Goal: Register for event/course

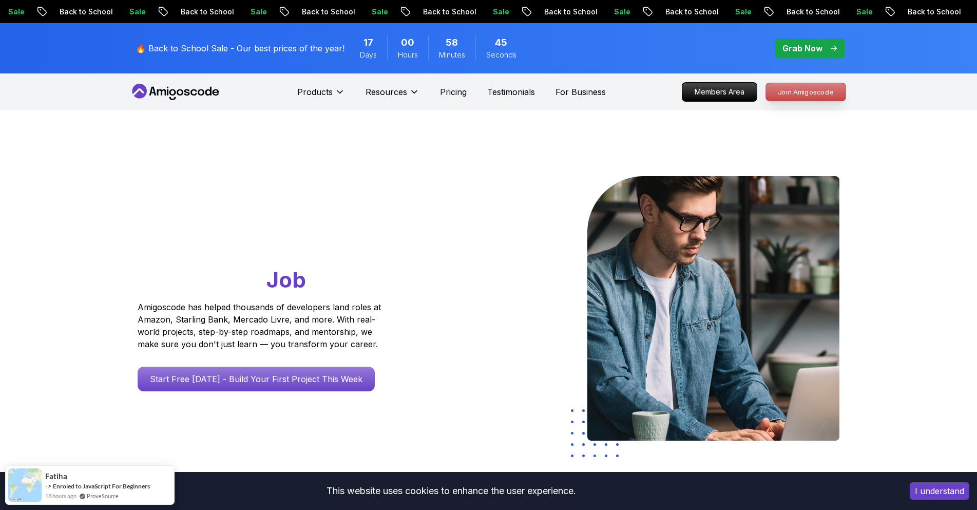
click at [814, 94] on p "Join Amigoscode" at bounding box center [806, 91] width 80 height 17
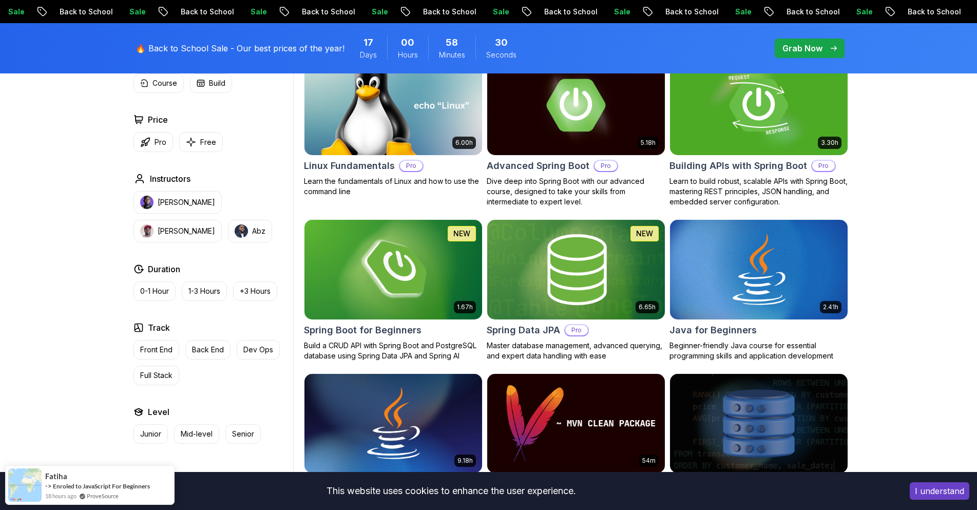
scroll to position [359, 0]
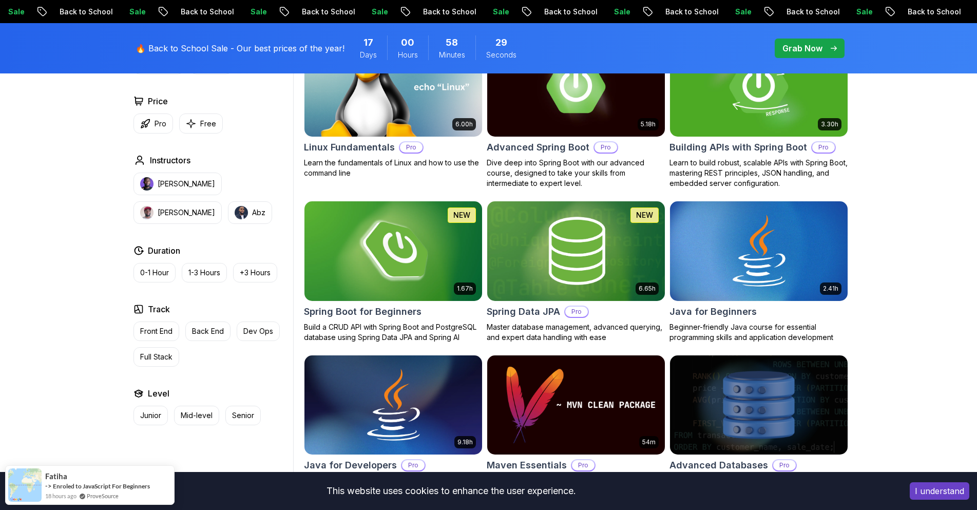
click at [394, 255] on img at bounding box center [393, 251] width 186 height 104
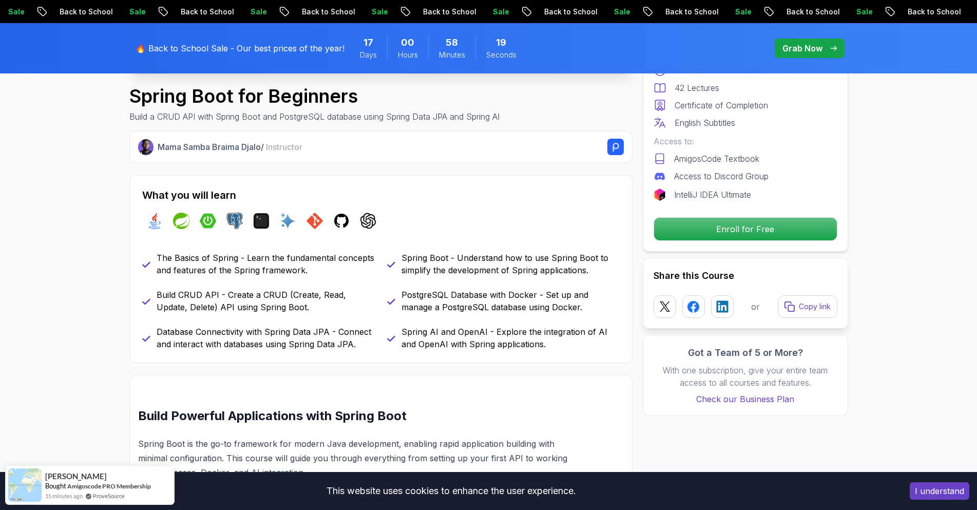
scroll to position [308, 0]
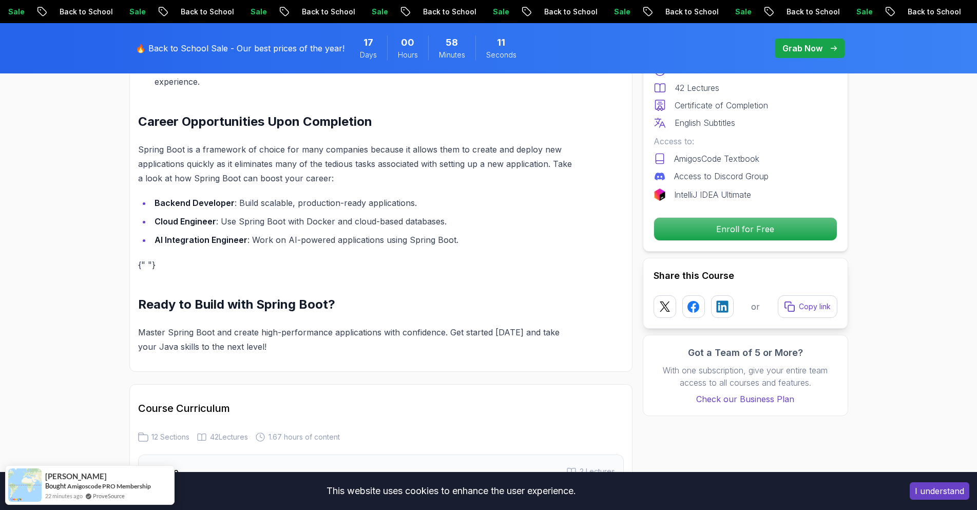
scroll to position [718, 0]
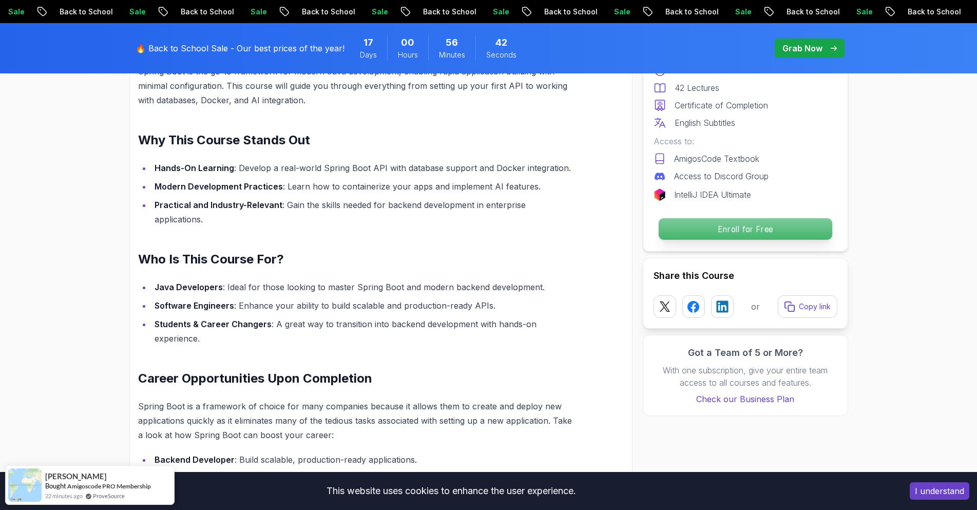
click at [718, 231] on p "Enroll for Free" at bounding box center [744, 229] width 173 height 22
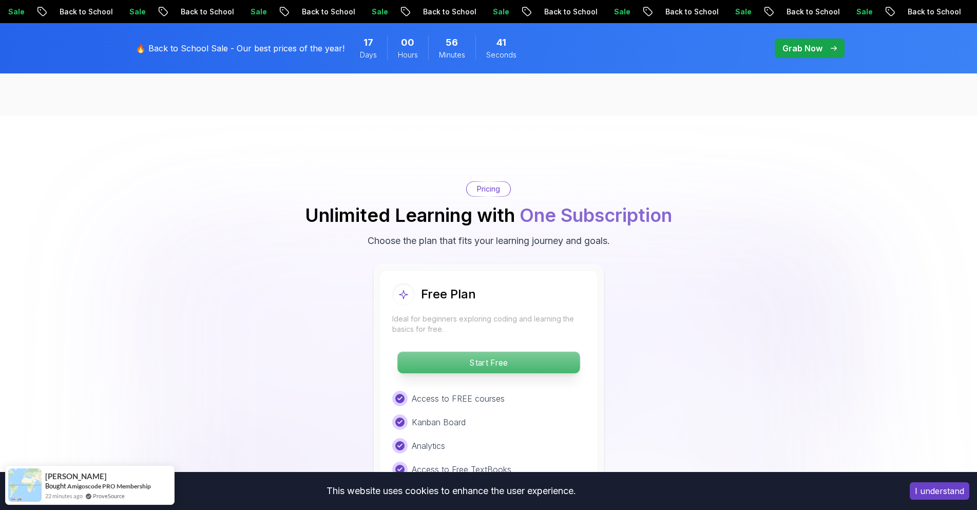
scroll to position [2089, 0]
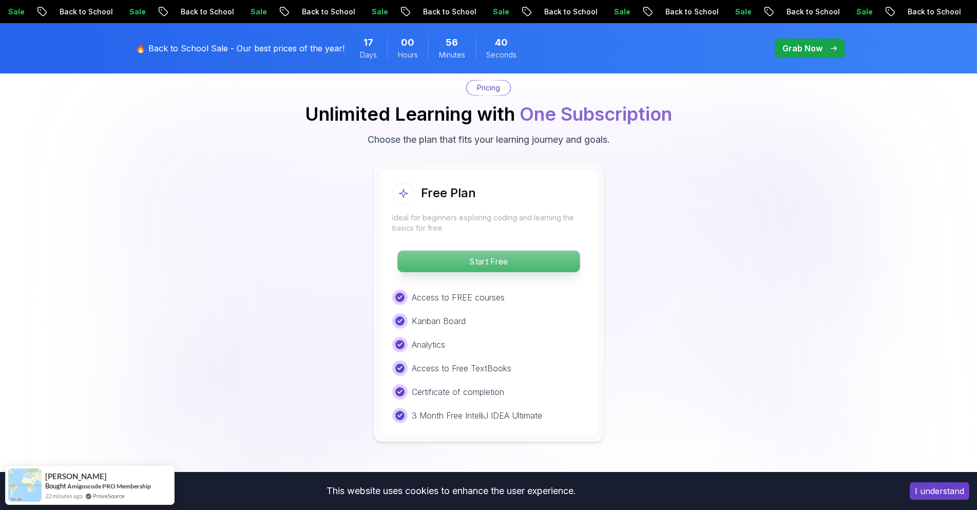
click at [497, 250] on p "Start Free" at bounding box center [488, 261] width 182 height 22
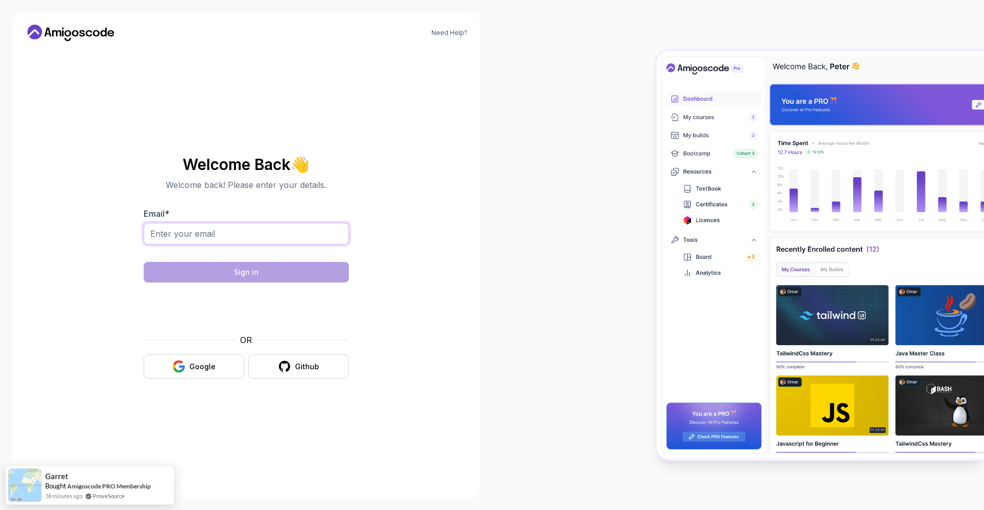
click at [279, 224] on input "Email *" at bounding box center [246, 234] width 205 height 22
click at [314, 366] on div "Github" at bounding box center [307, 366] width 24 height 10
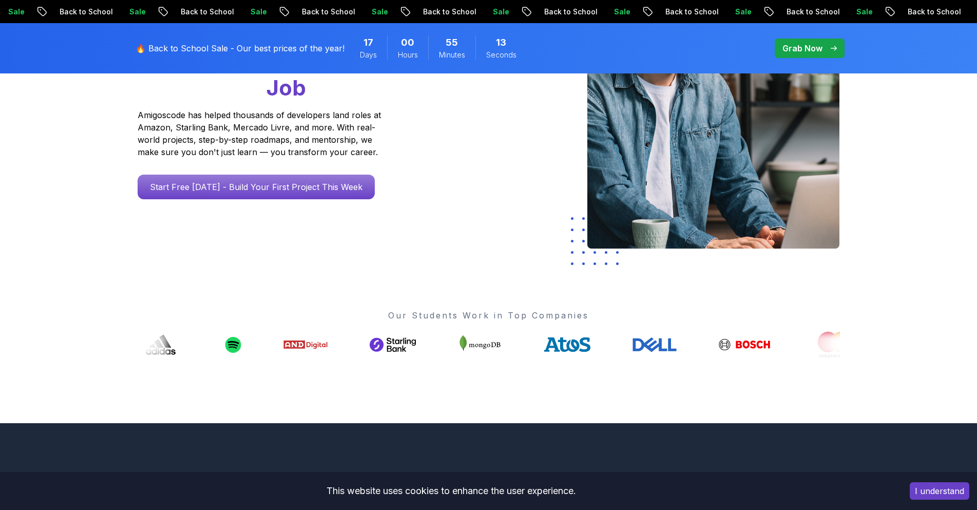
scroll to position [359, 0]
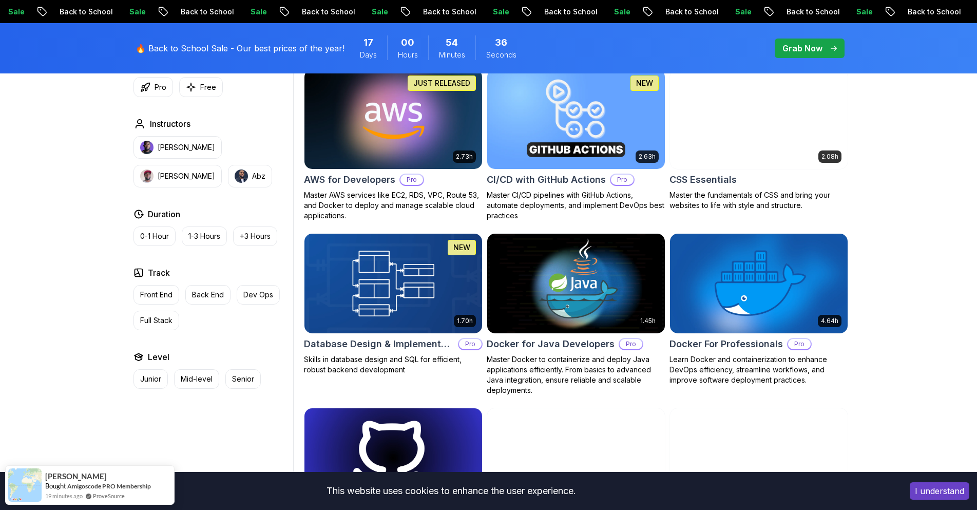
scroll to position [718, 0]
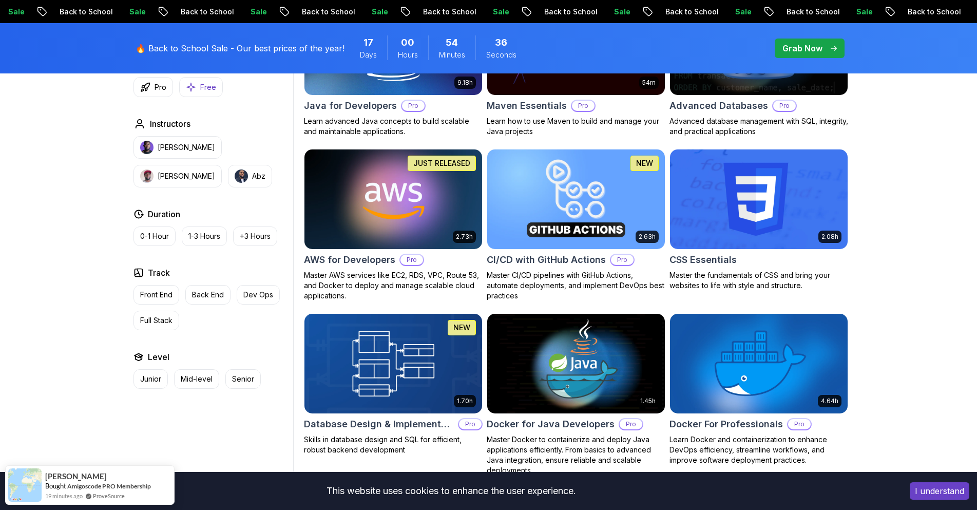
click at [201, 91] on p "Free" at bounding box center [208, 87] width 16 height 10
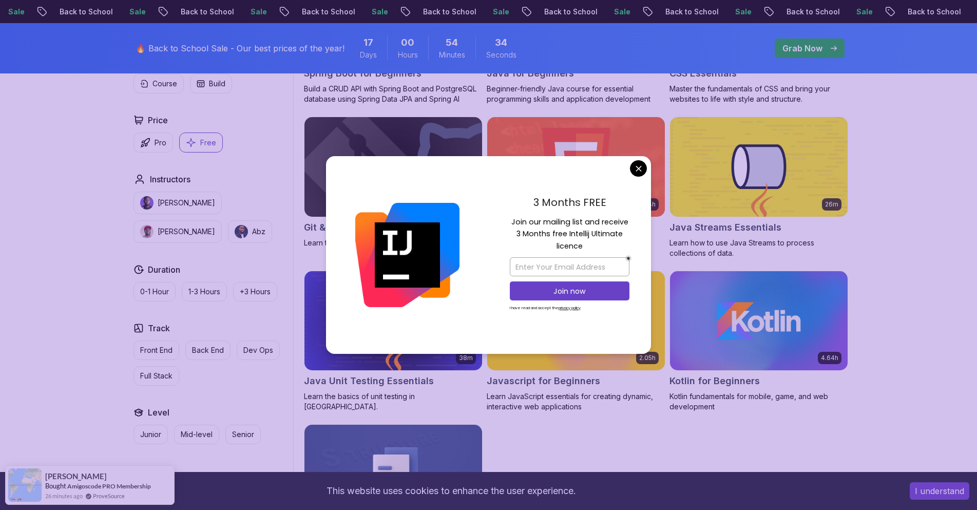
scroll to position [411, 0]
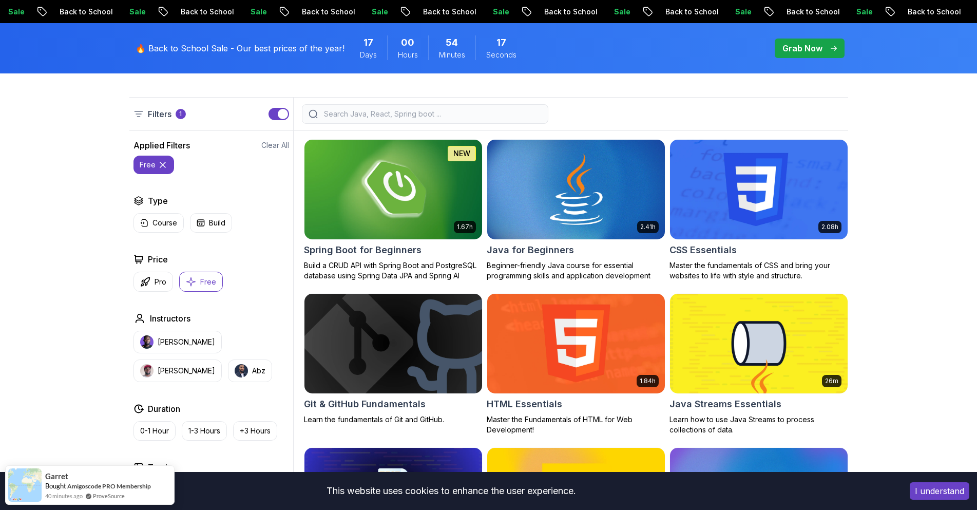
scroll to position [154, 0]
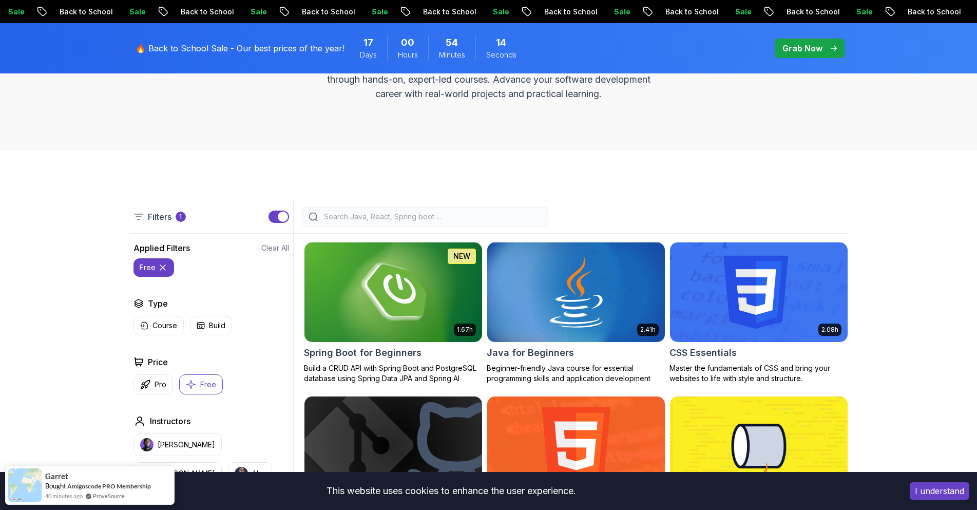
click at [274, 220] on button "button" at bounding box center [278, 216] width 21 height 12
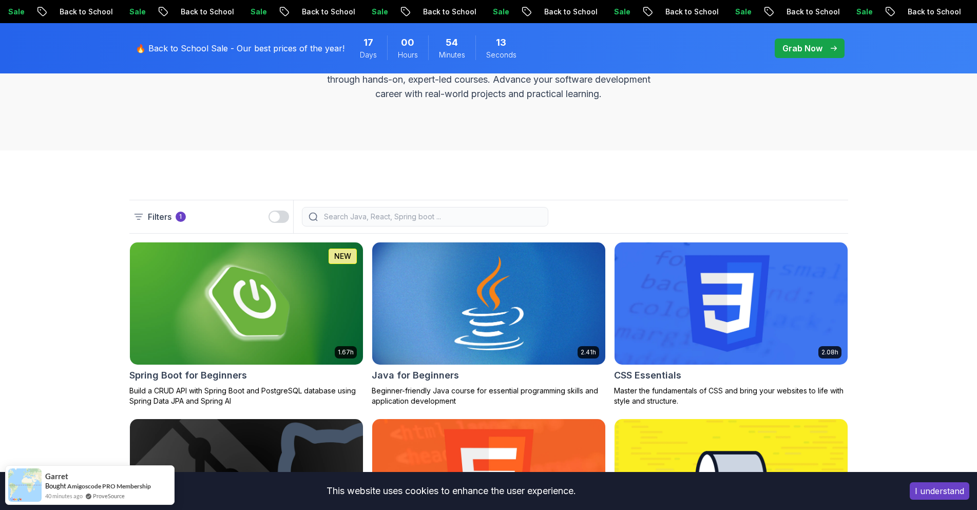
click at [274, 220] on div "button" at bounding box center [274, 216] width 10 height 10
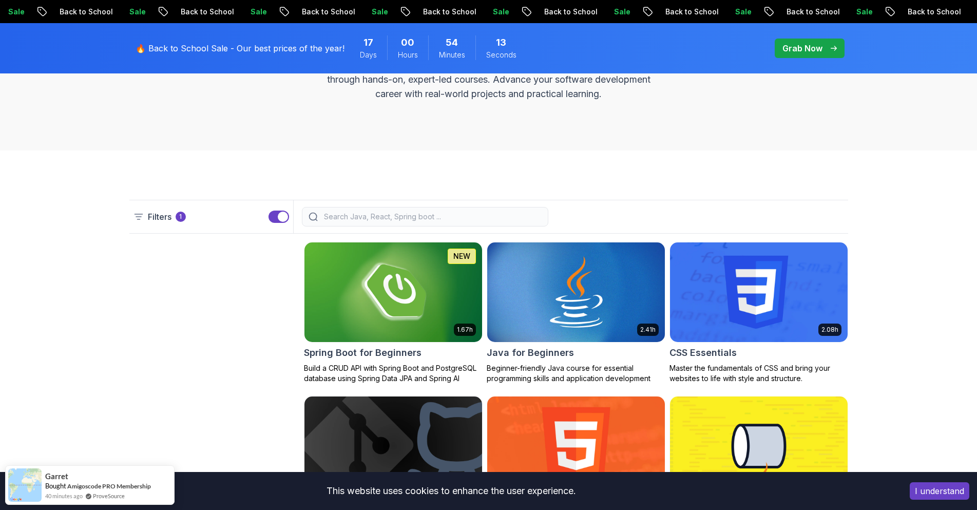
click at [163, 217] on p "Filters" at bounding box center [160, 216] width 24 height 12
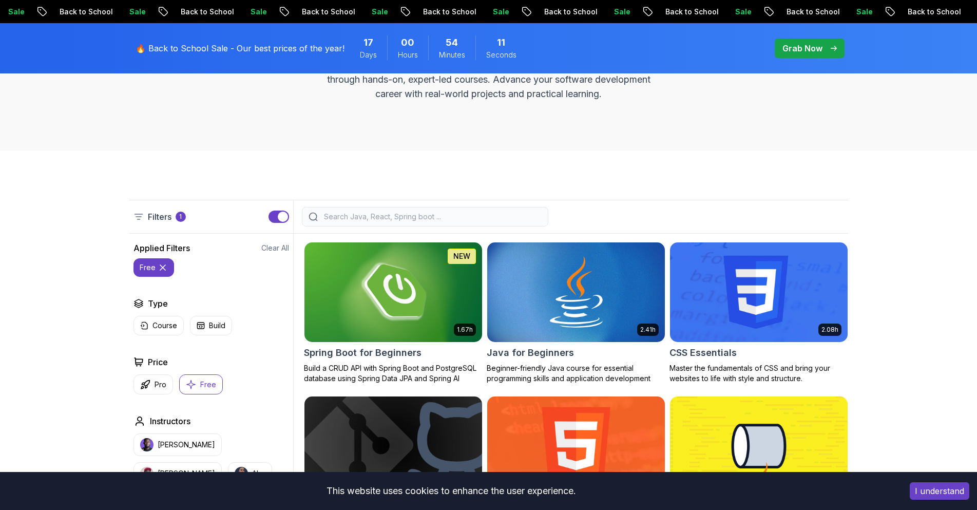
click at [158, 266] on icon at bounding box center [163, 267] width 10 height 10
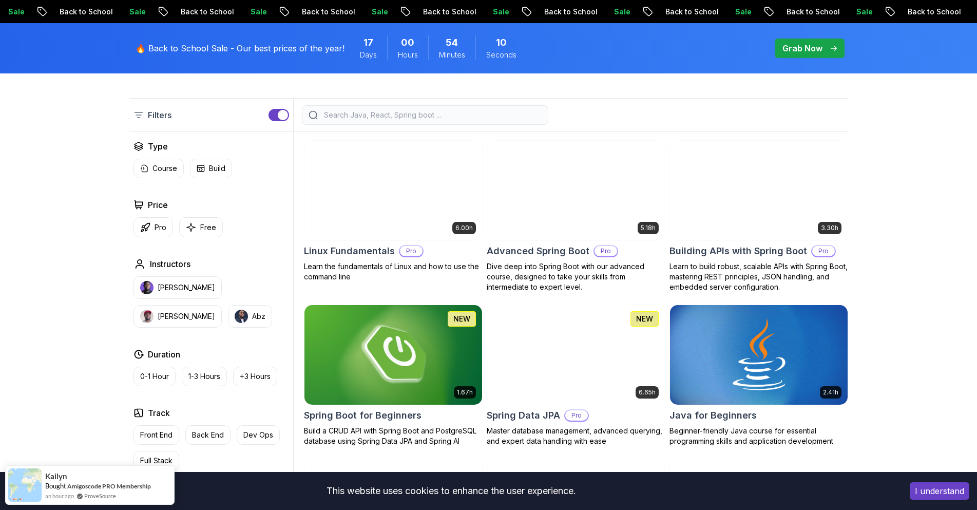
scroll to position [257, 0]
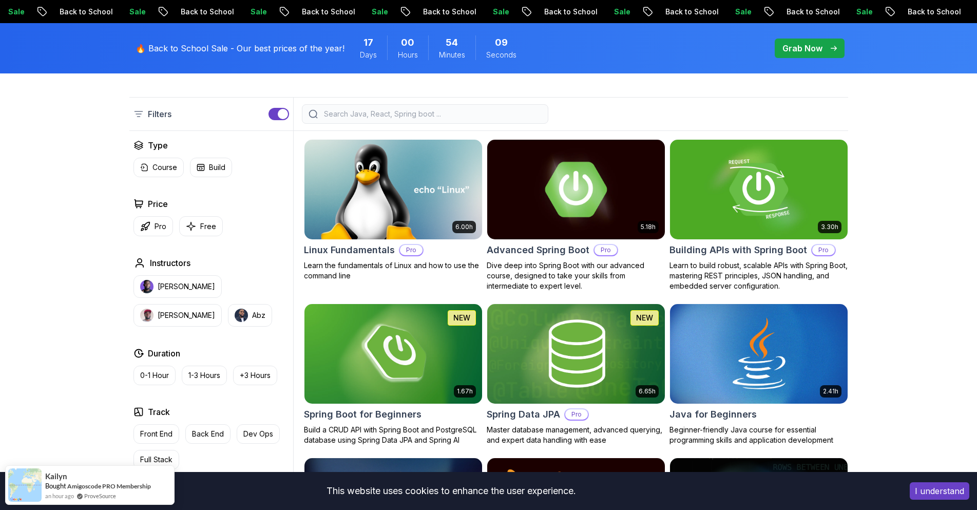
click at [616, 208] on img at bounding box center [575, 189] width 186 height 104
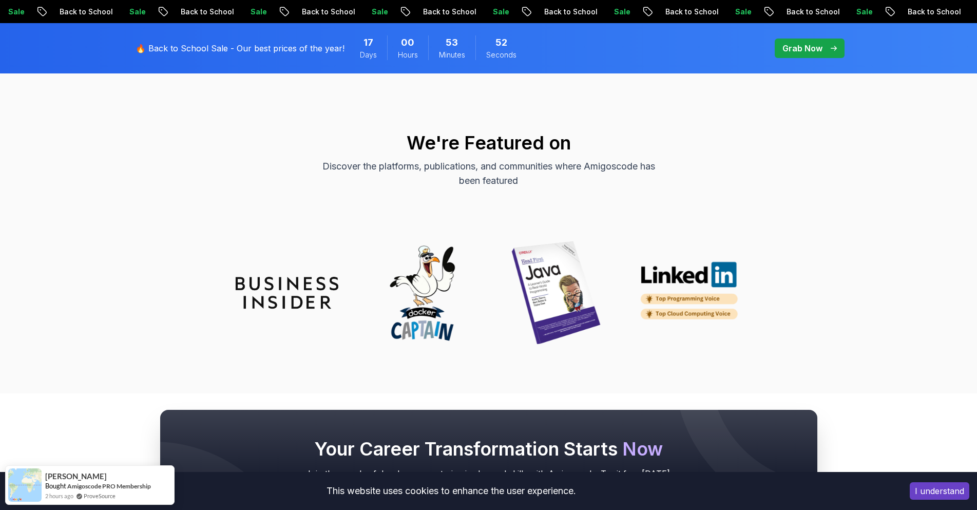
scroll to position [4003, 0]
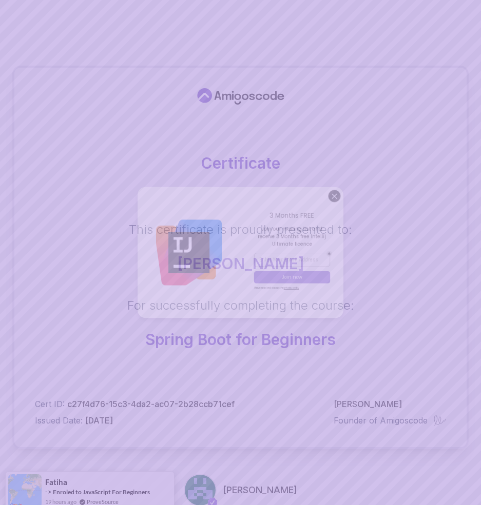
click at [340, 194] on body "Certificate This certificate is proudly presented to: [PERSON_NAME] For success…" at bounding box center [240, 336] width 481 height 672
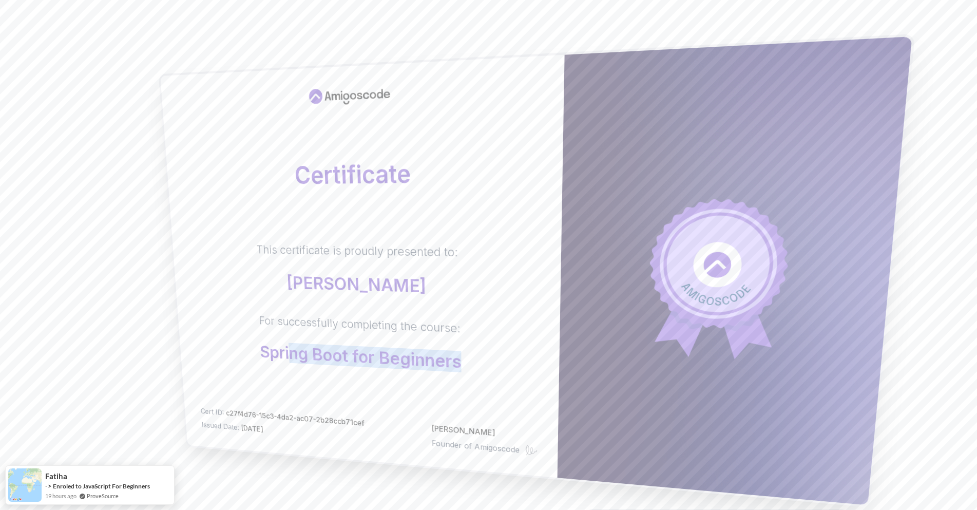
drag, startPoint x: 498, startPoint y: 360, endPoint x: 298, endPoint y: 358, distance: 200.1
click at [292, 360] on div "This certificate is proudly presented to: [PERSON_NAME] For successfully comple…" at bounding box center [363, 308] width 351 height 134
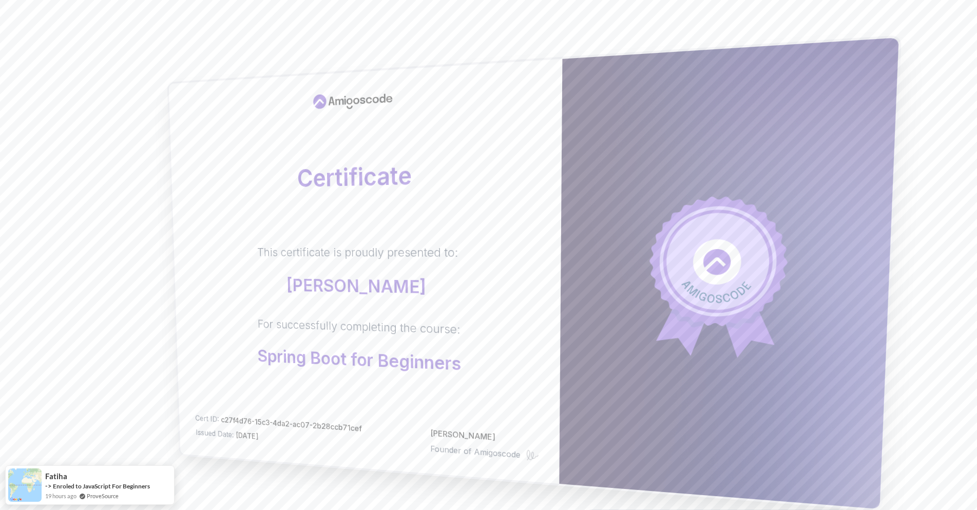
click at [282, 301] on div "This certificate is proudly presented to: [PERSON_NAME] For successfully comple…" at bounding box center [364, 310] width 349 height 132
